Goal: Information Seeking & Learning: Learn about a topic

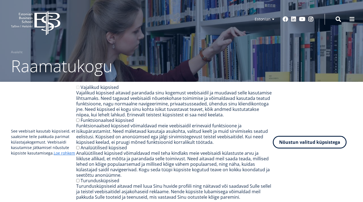
click at [87, 95] on div "Vajalikud küpsised aitavad parandada sinu kogemust veebisaidil ja muudavad sell…" at bounding box center [174, 103] width 197 height 27
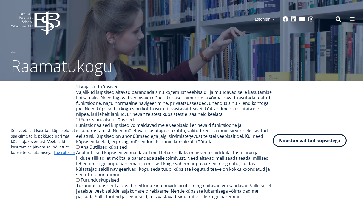
click at [300, 142] on button "Nõustun valitud küpsistega" at bounding box center [310, 140] width 74 height 13
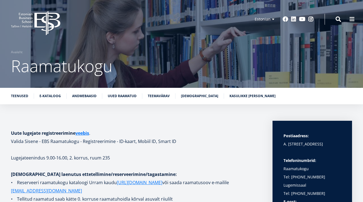
click at [87, 99] on ul "Teenused E-kataloog Andmebaasid Uued raamatud Teemavärav Raamatunäitused Kasuli…" at bounding box center [178, 97] width 347 height 8
click at [87, 99] on li "Andmebaasid" at bounding box center [87, 95] width 30 height 5
click at [88, 94] on link "Andmebaasid" at bounding box center [84, 95] width 24 height 5
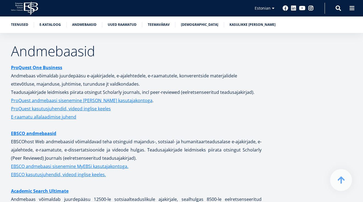
scroll to position [1073, 0]
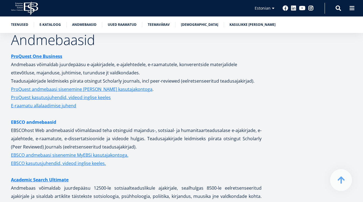
click at [32, 118] on link "EBSCO andmebaasid" at bounding box center [33, 122] width 45 height 8
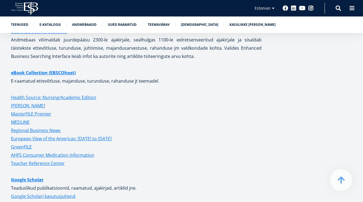
scroll to position [1263, 0]
click at [29, 176] on link "Google Scholar" at bounding box center [27, 180] width 33 height 8
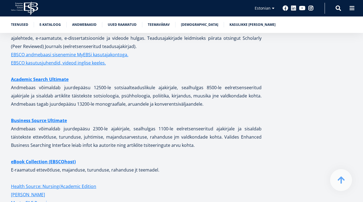
scroll to position [1311, 0]
